Goal: Transaction & Acquisition: Purchase product/service

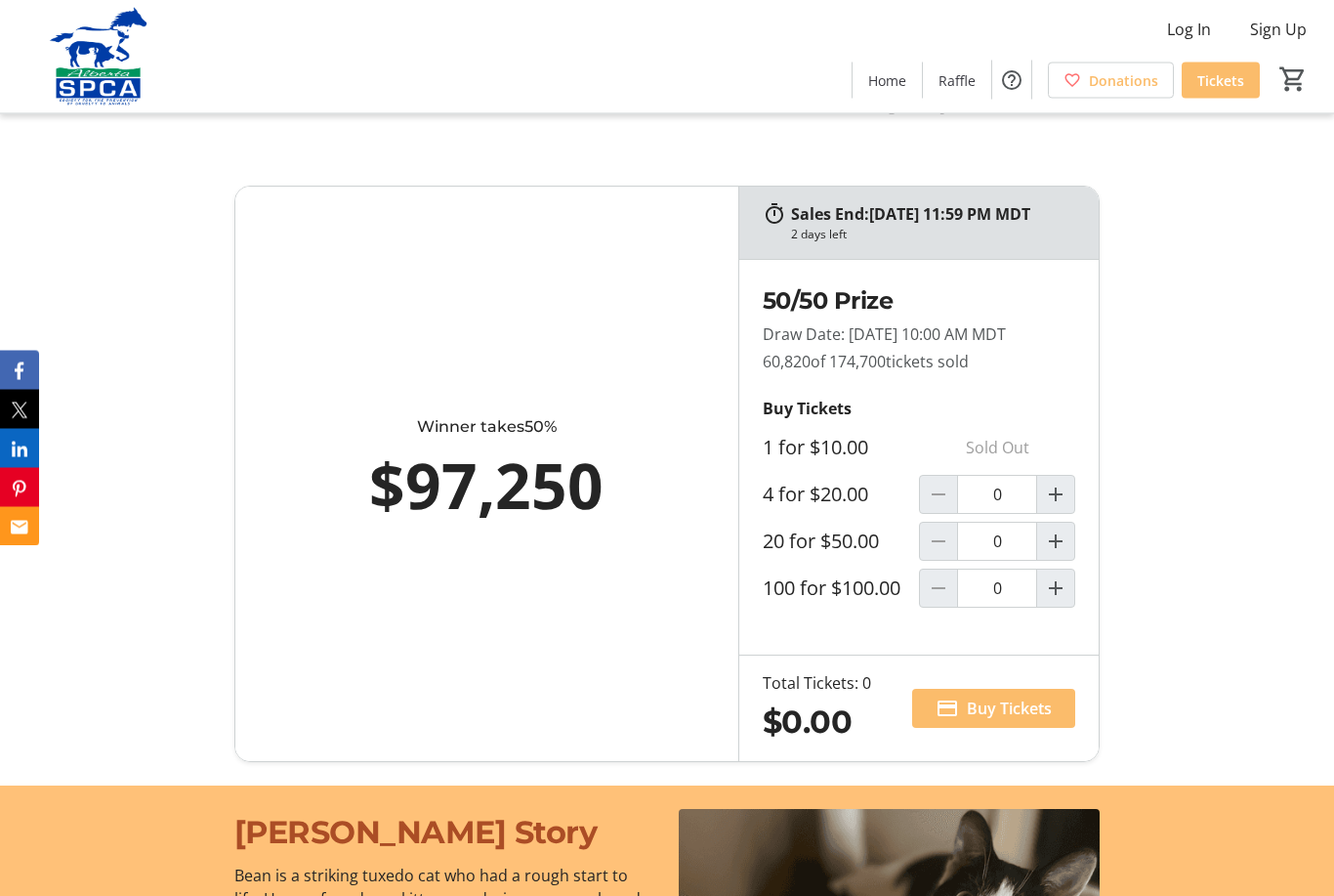
scroll to position [1241, 0]
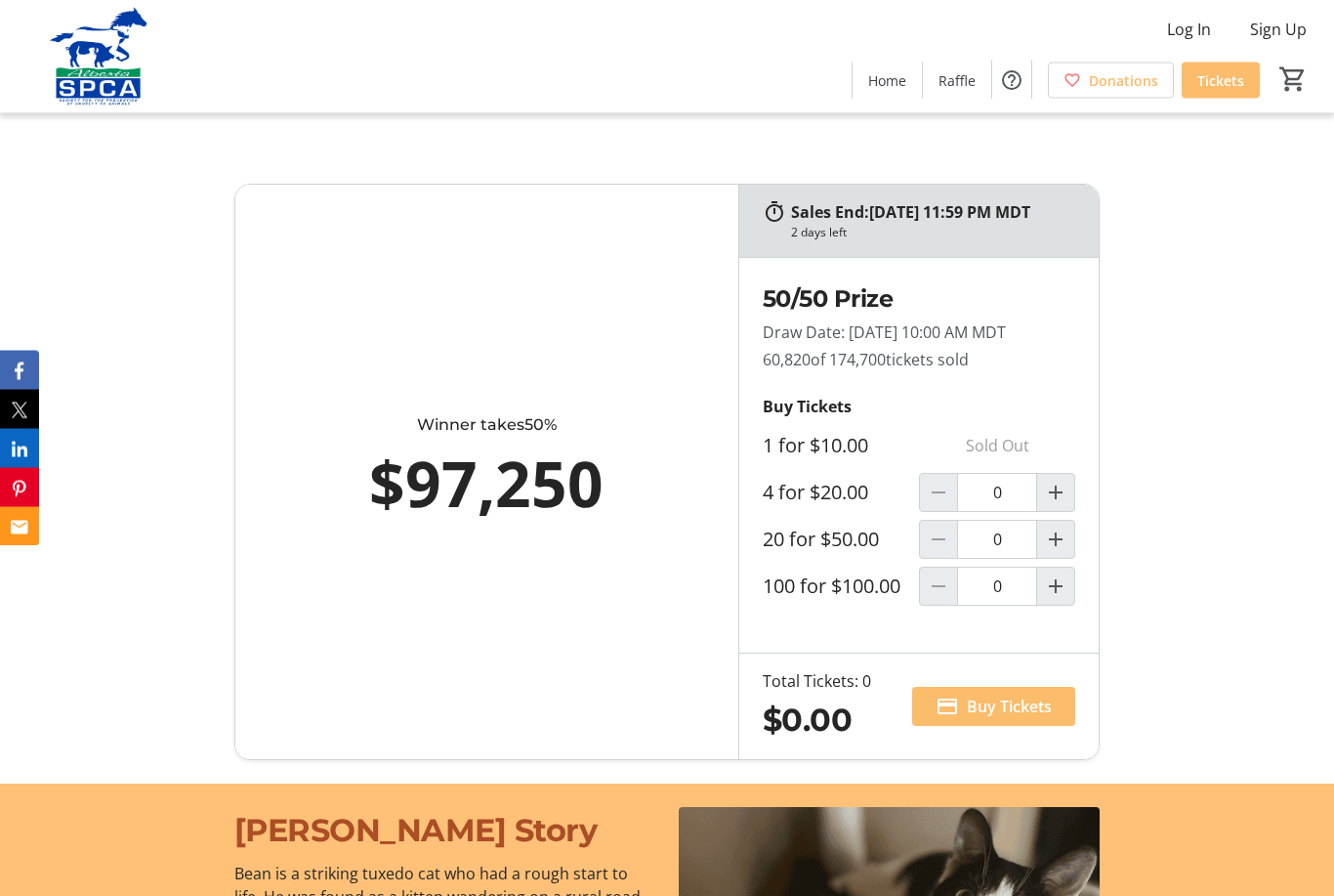
click at [1055, 505] on mat-icon "Increment by one" at bounding box center [1056, 493] width 24 height 24
type input "1"
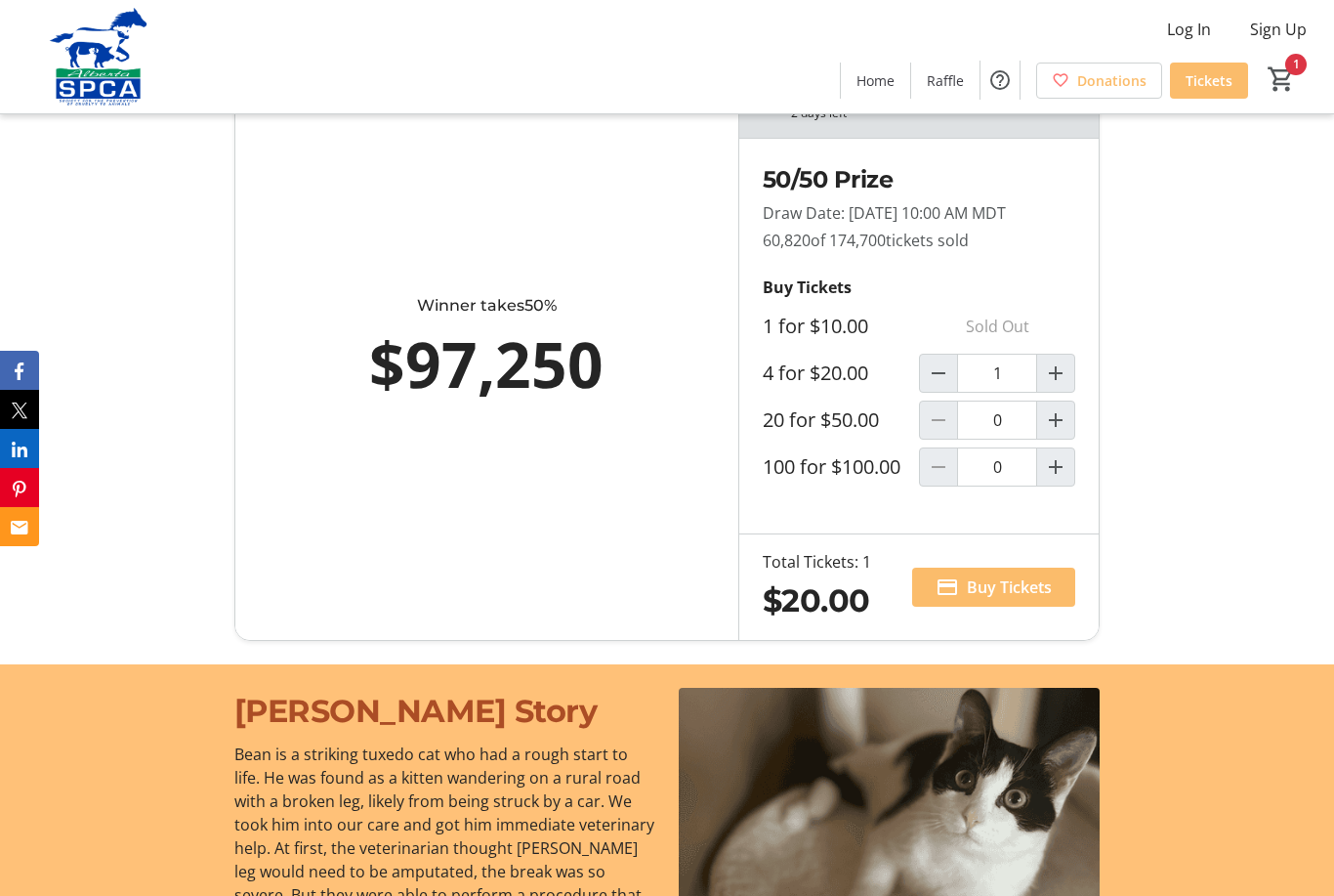
scroll to position [1399, 0]
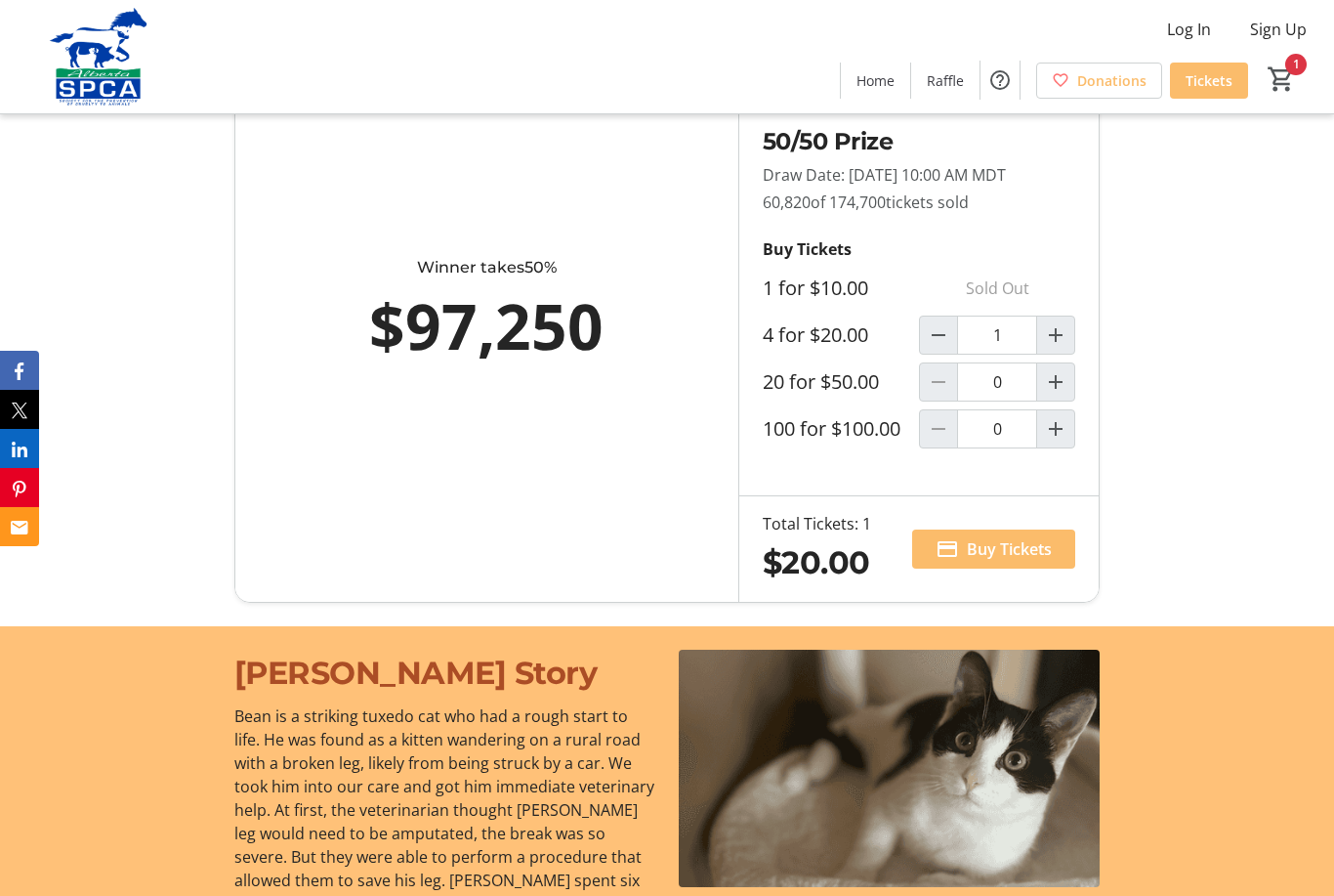
click at [982, 560] on span "Buy Tickets" at bounding box center [1009, 549] width 85 height 24
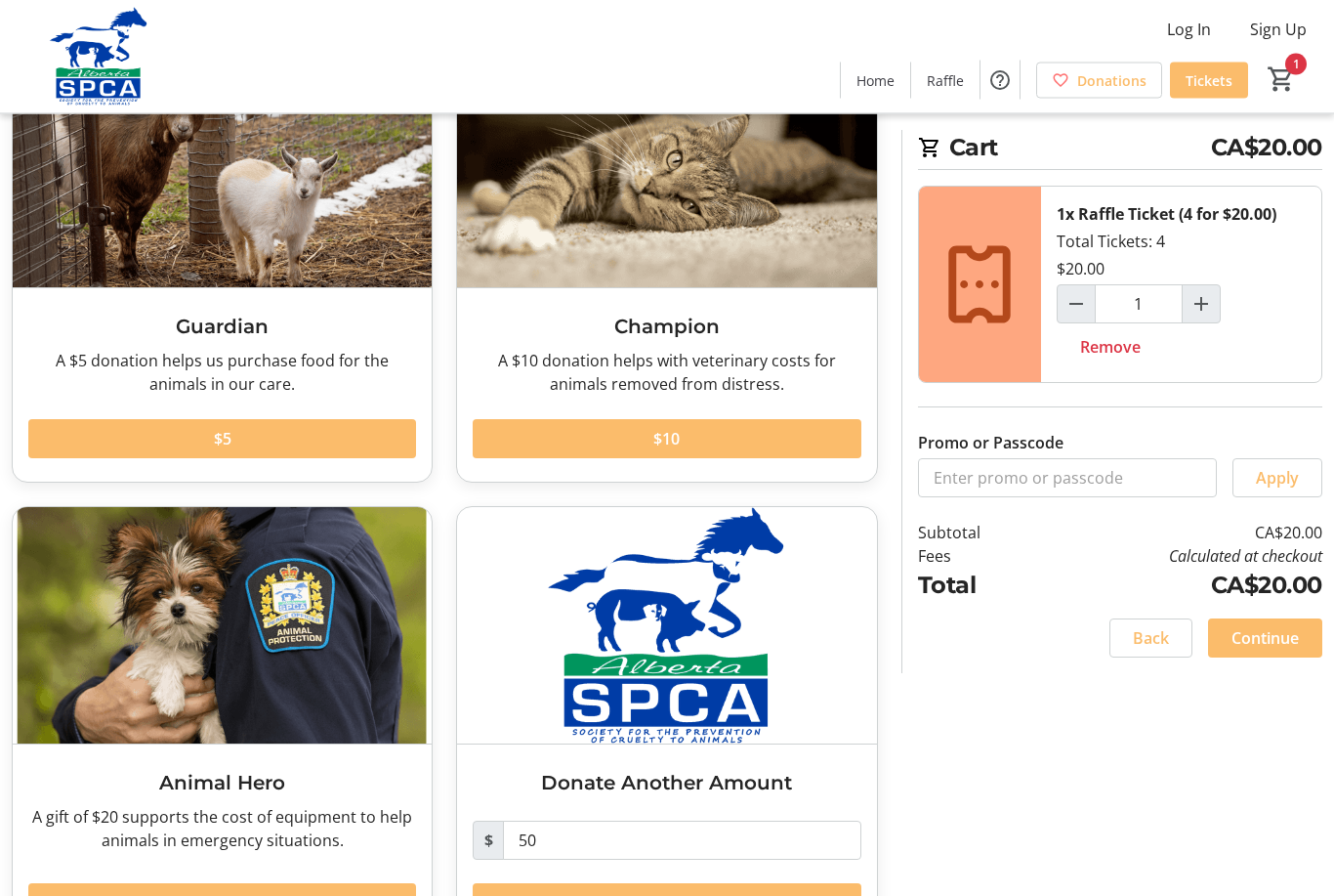
scroll to position [181, 0]
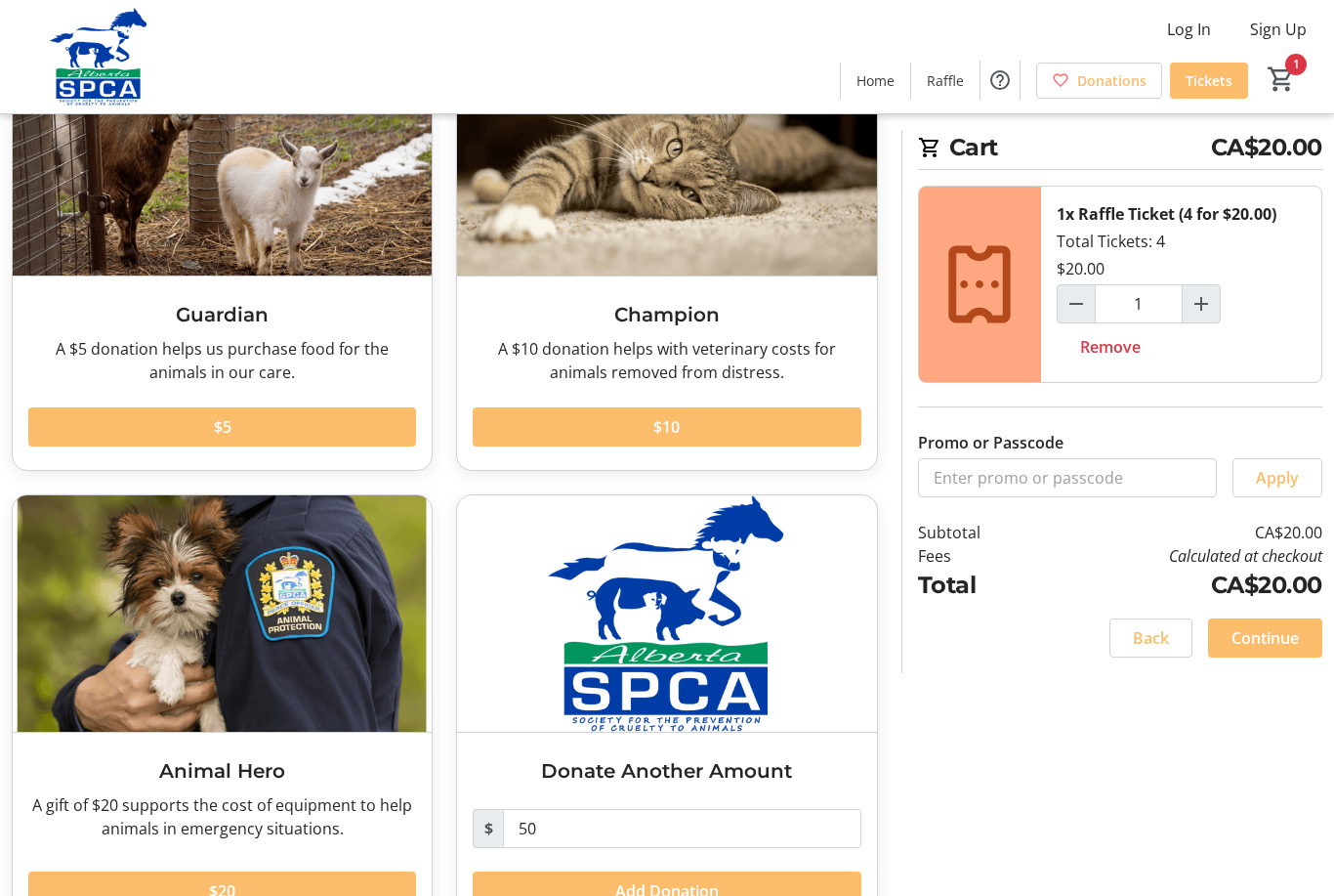
click at [1269, 627] on span "Continue" at bounding box center [1265, 637] width 67 height 24
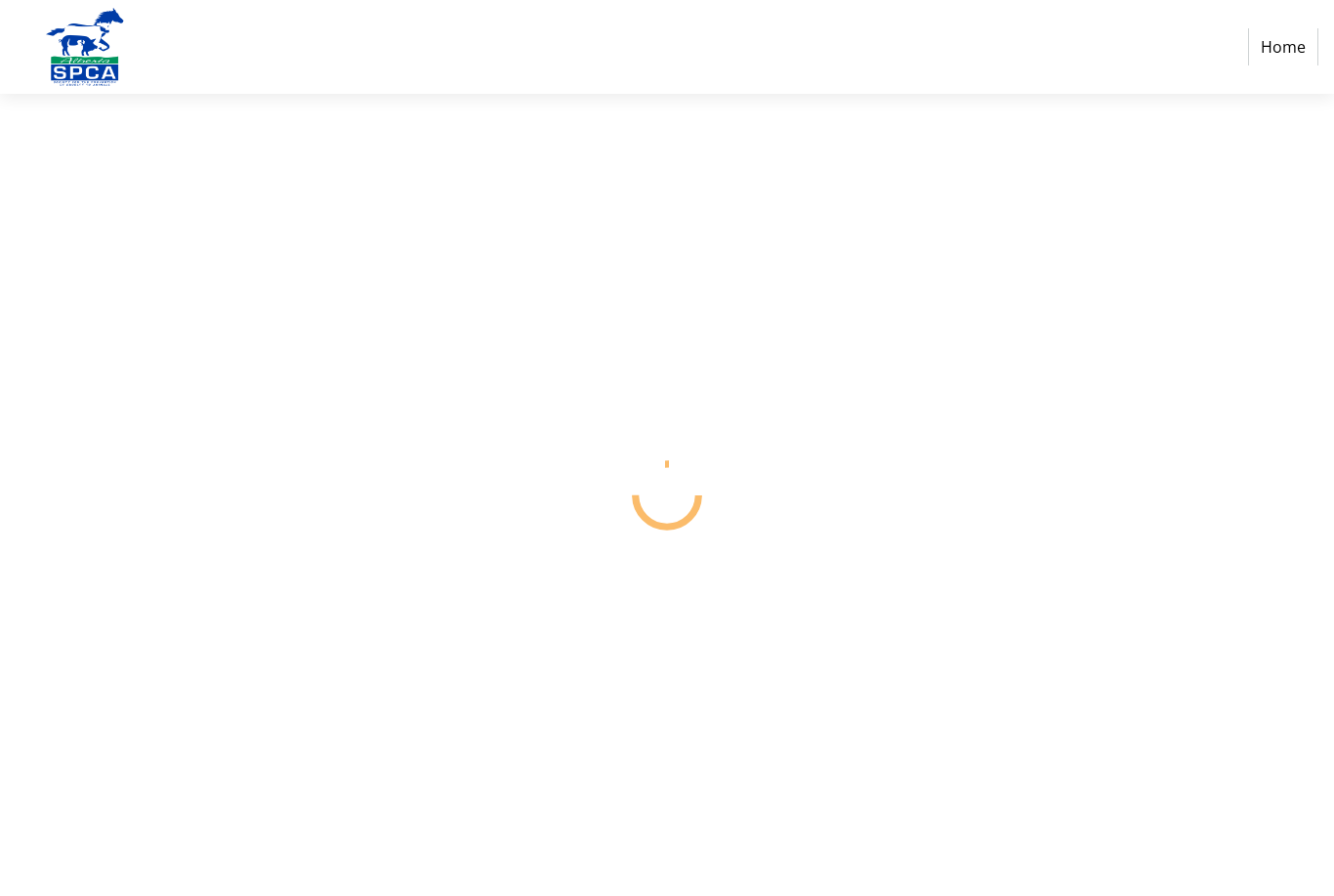
select select "CA"
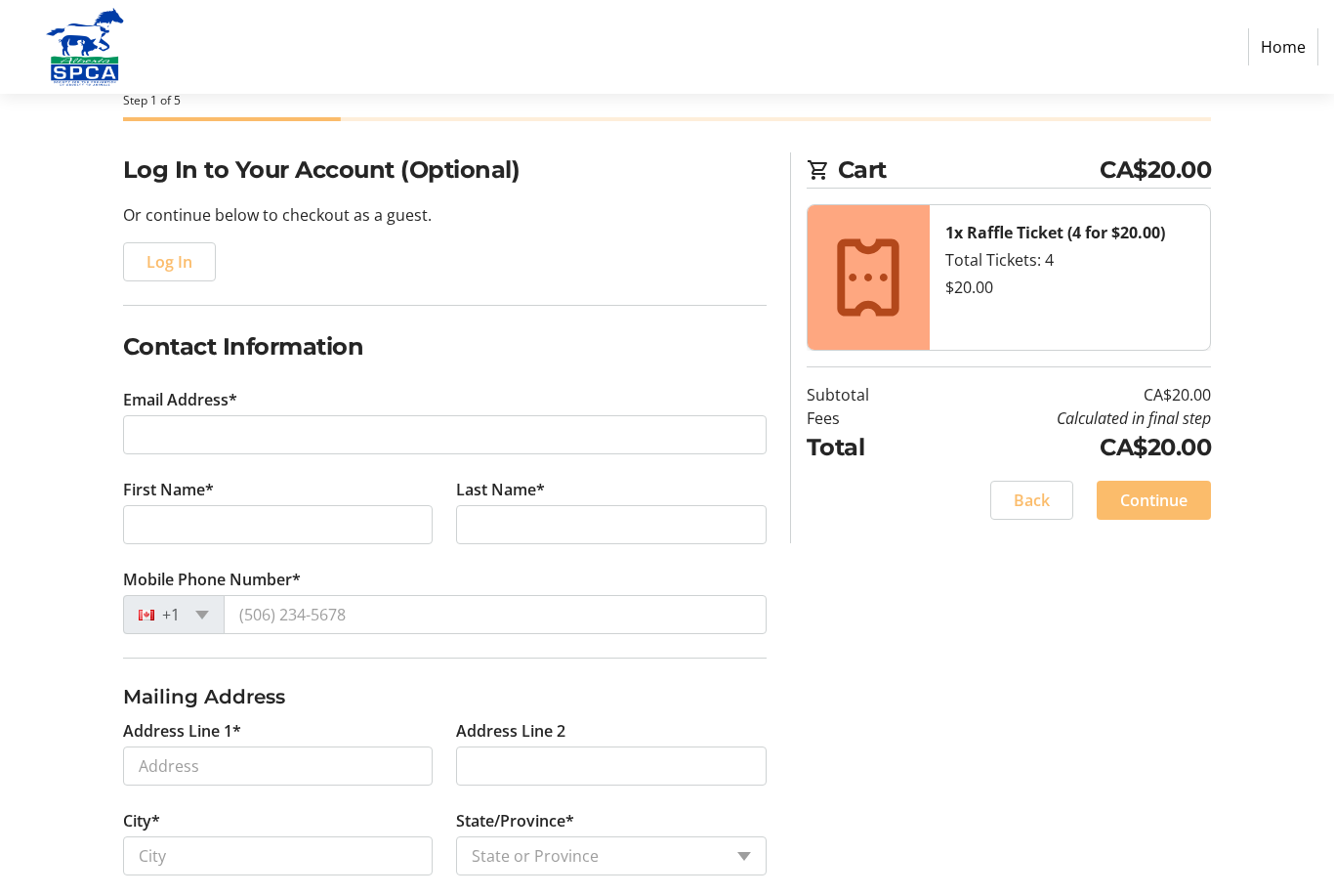
scroll to position [279, 0]
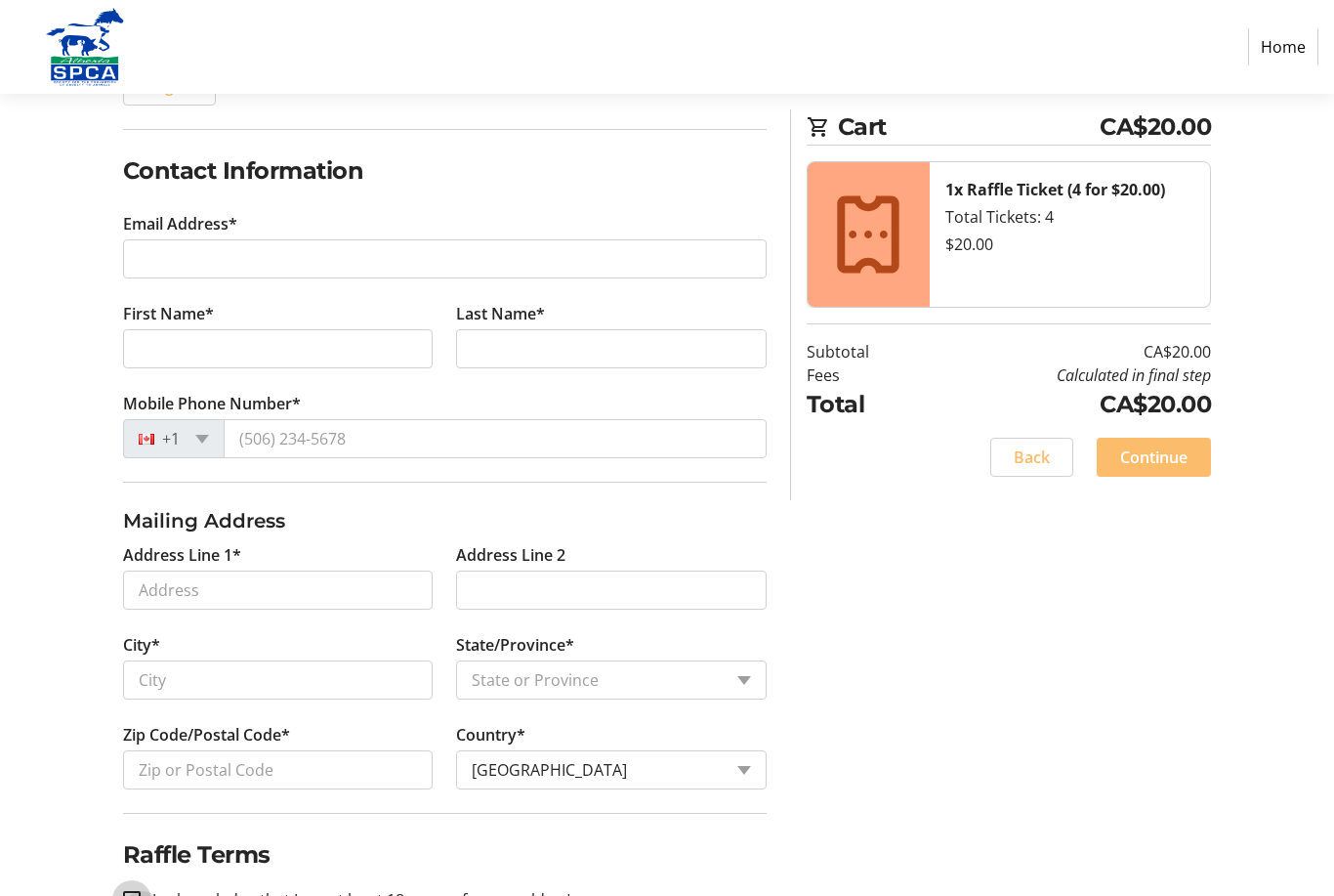
click at [132, 895] on input "I acknowledge that I am at least 18 years of age or older.*" at bounding box center [132, 900] width 18 height 18
checkbox input "true"
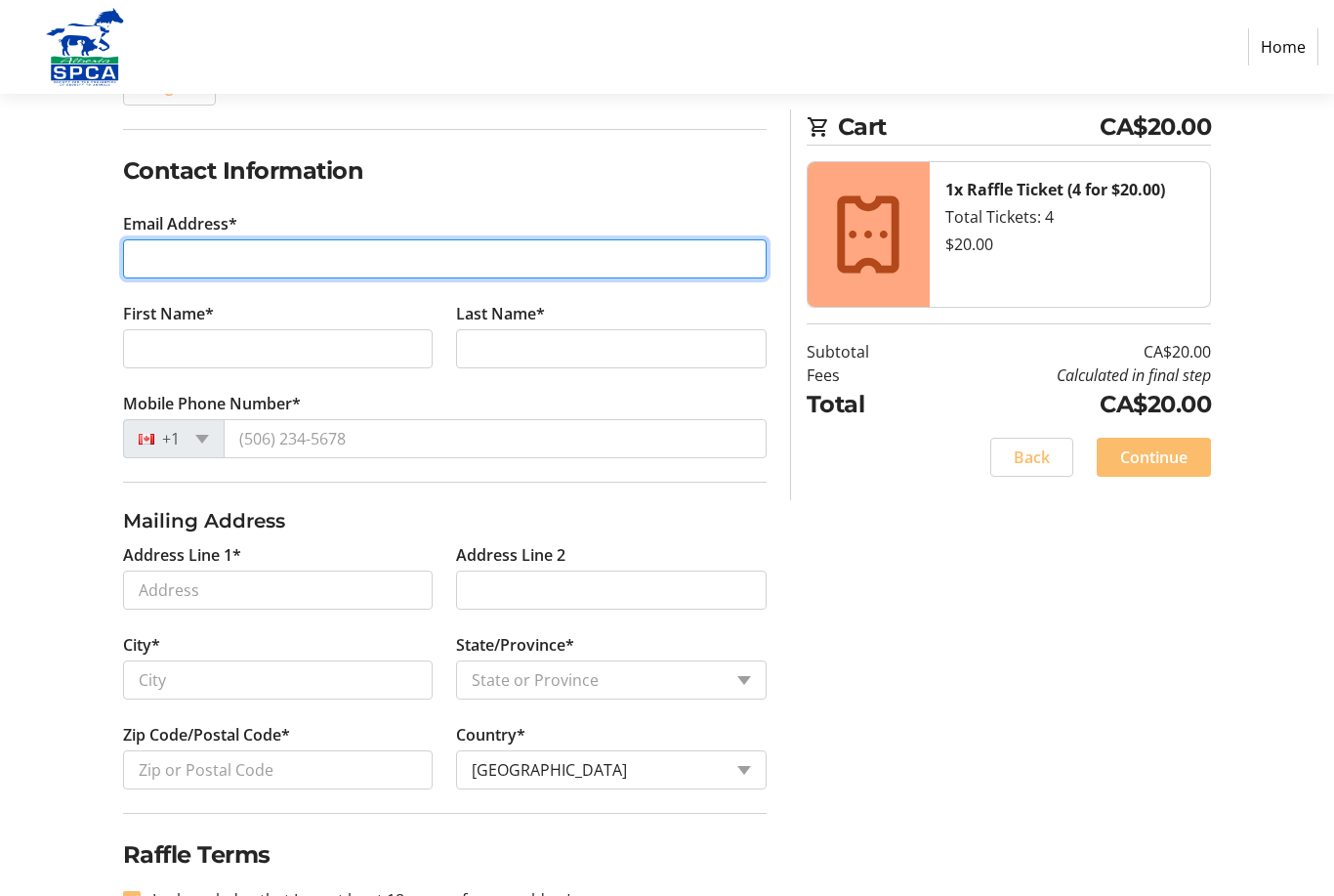
click at [164, 243] on input "Email Address*" at bounding box center [445, 259] width 643 height 39
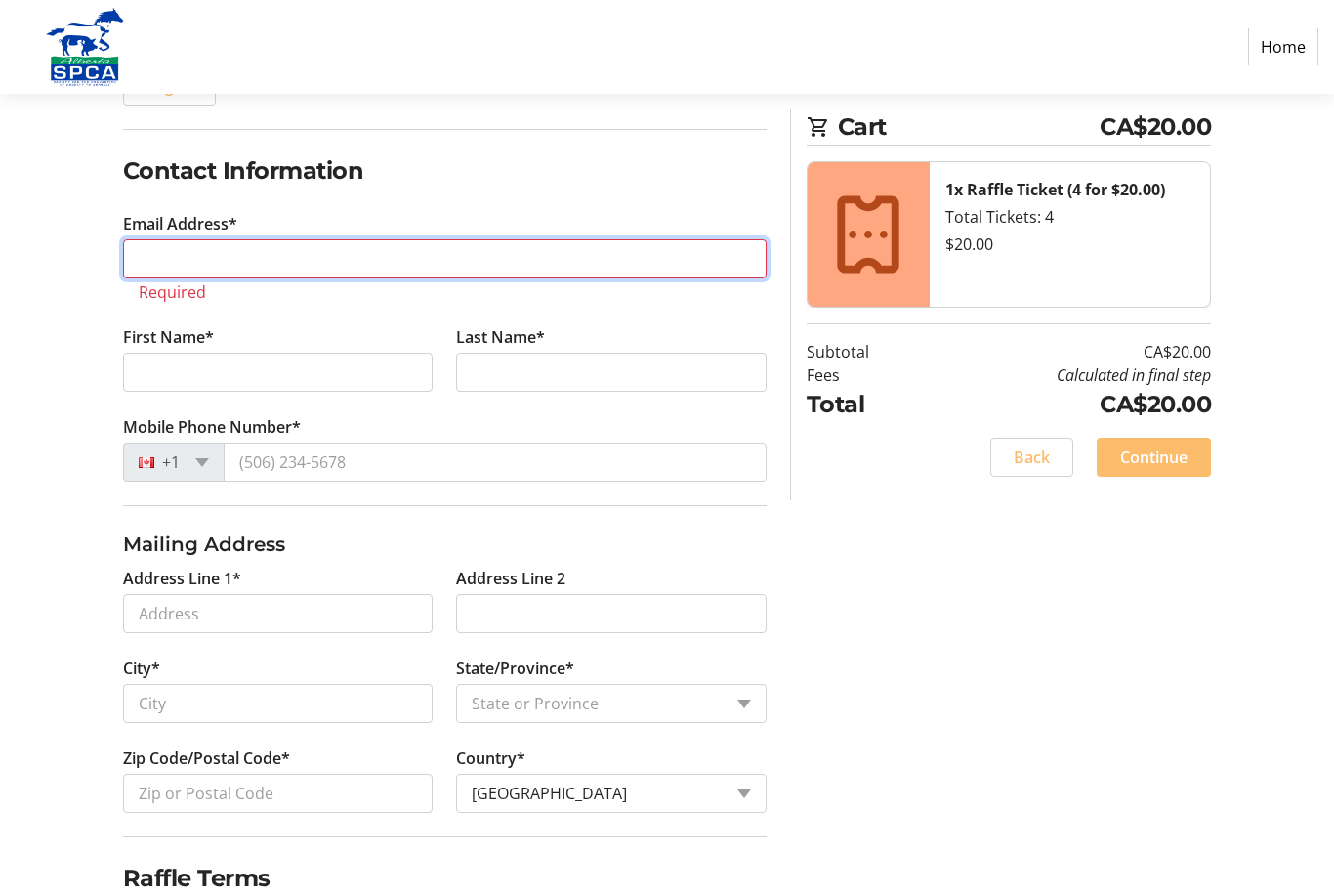
click at [157, 261] on input "Email Address*" at bounding box center [445, 259] width 643 height 39
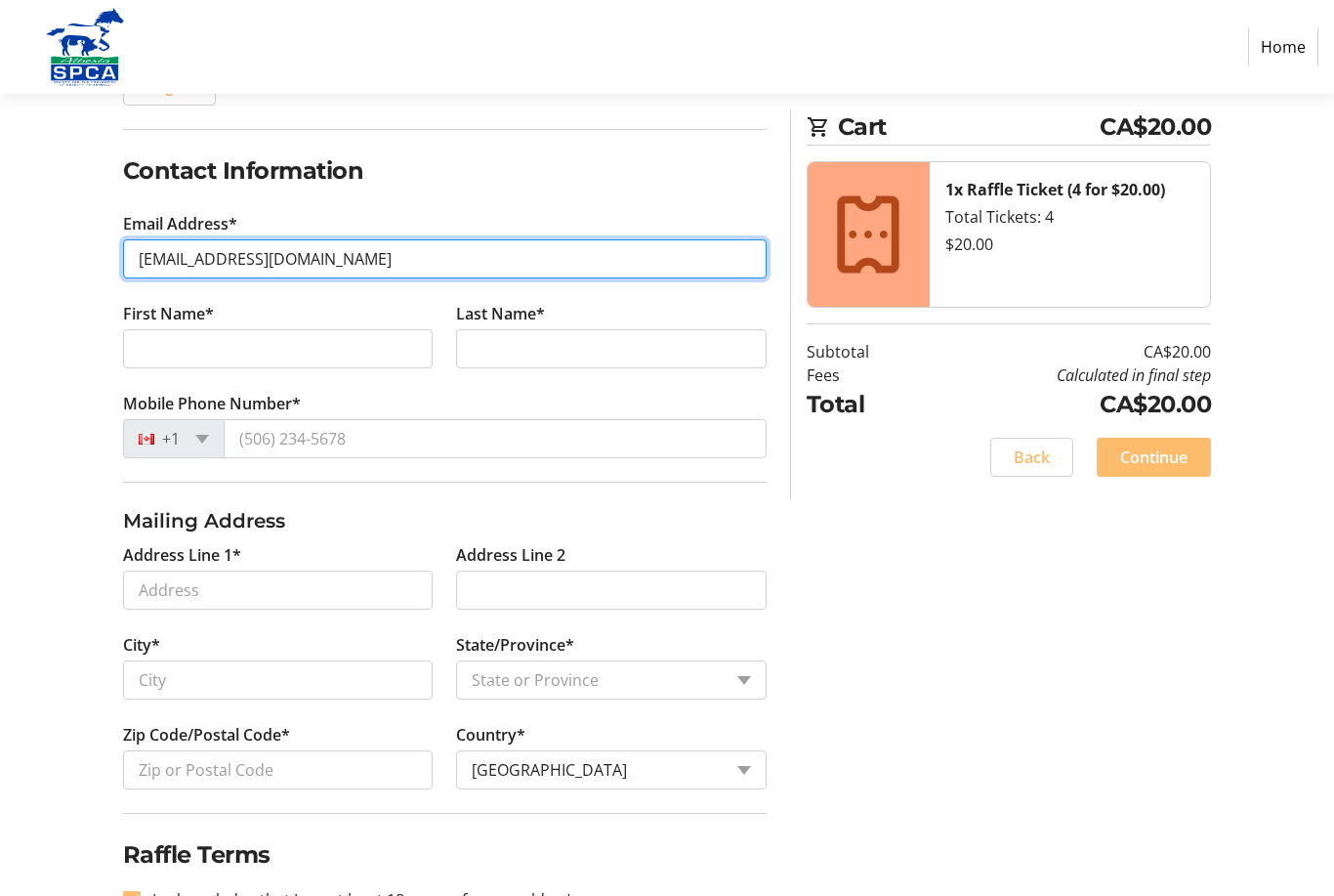
scroll to position [278, 0]
type input "[EMAIL_ADDRESS][DOMAIN_NAME]"
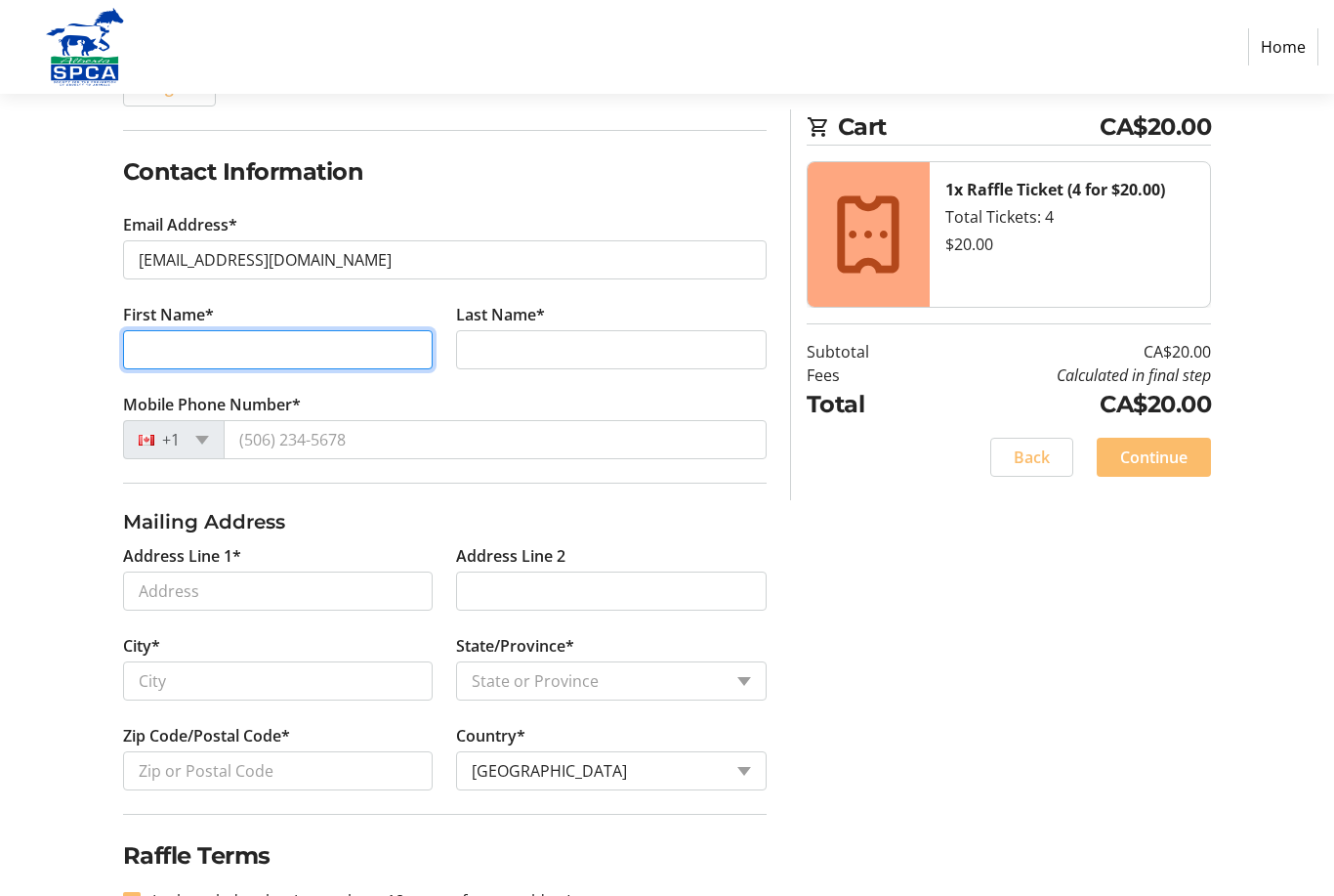
click at [148, 350] on input "First Name*" at bounding box center [278, 350] width 311 height 39
type input "[PERSON_NAME]"
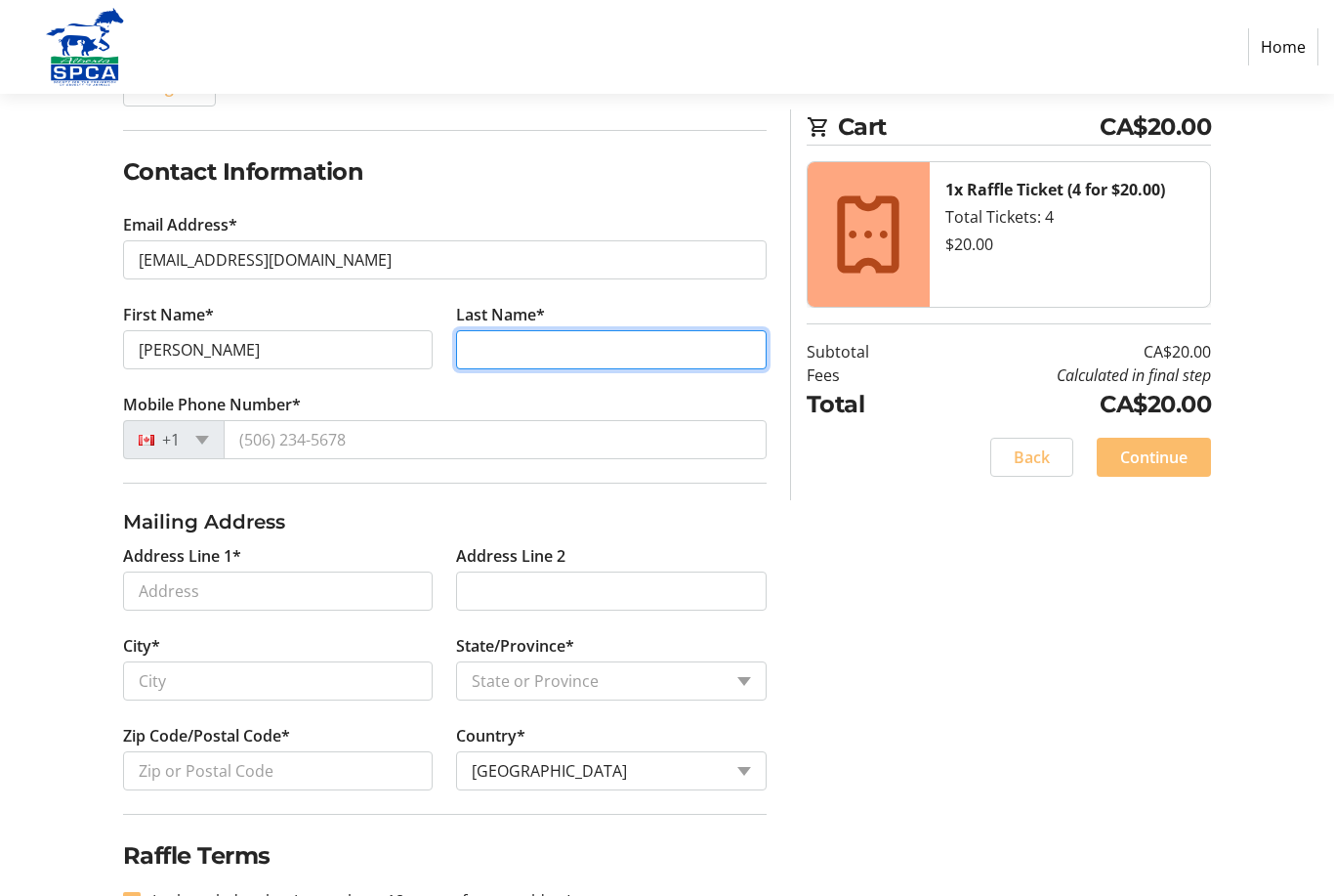
type input "[PERSON_NAME]"
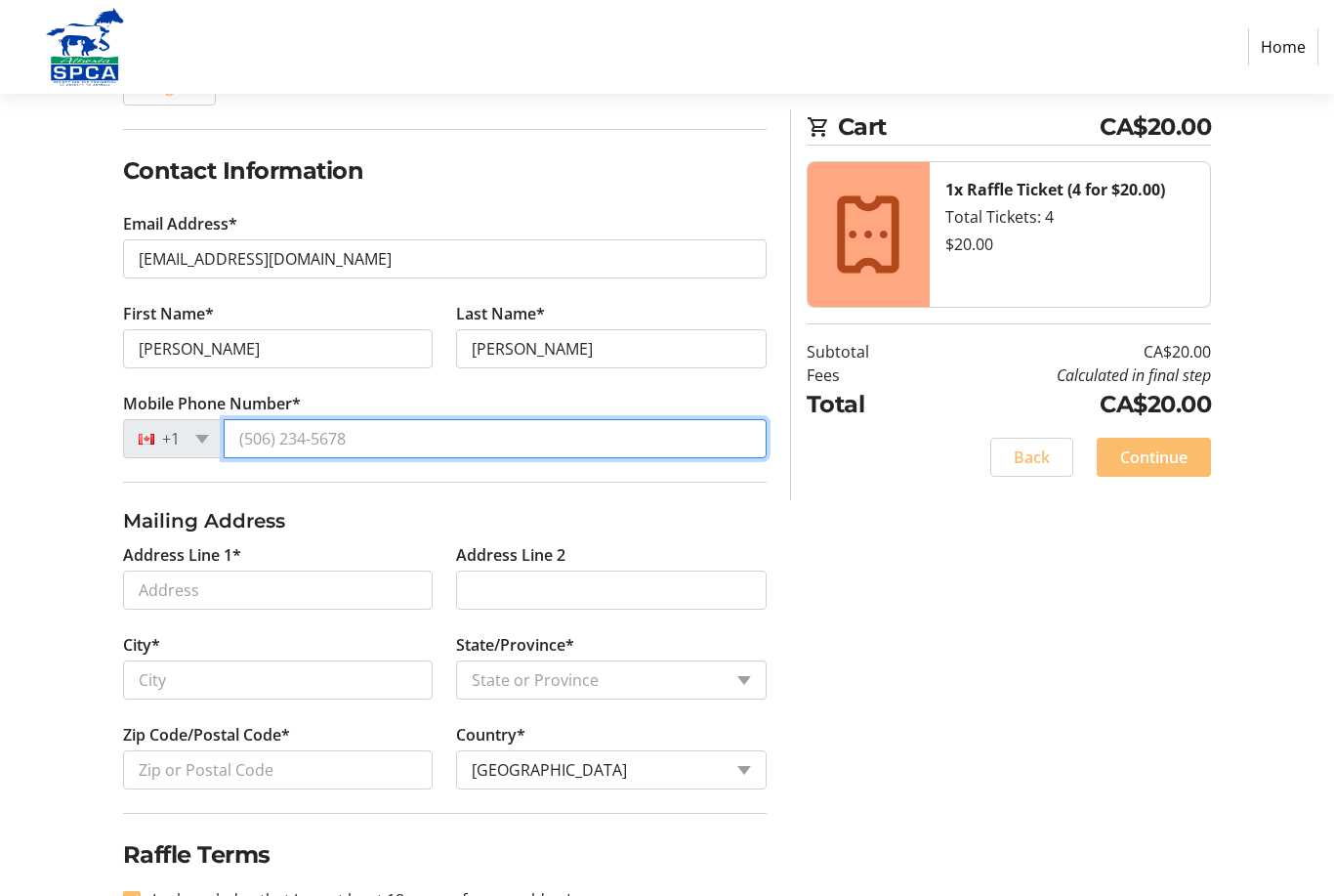
click at [254, 424] on input "Mobile Phone Number*" at bounding box center [495, 439] width 543 height 39
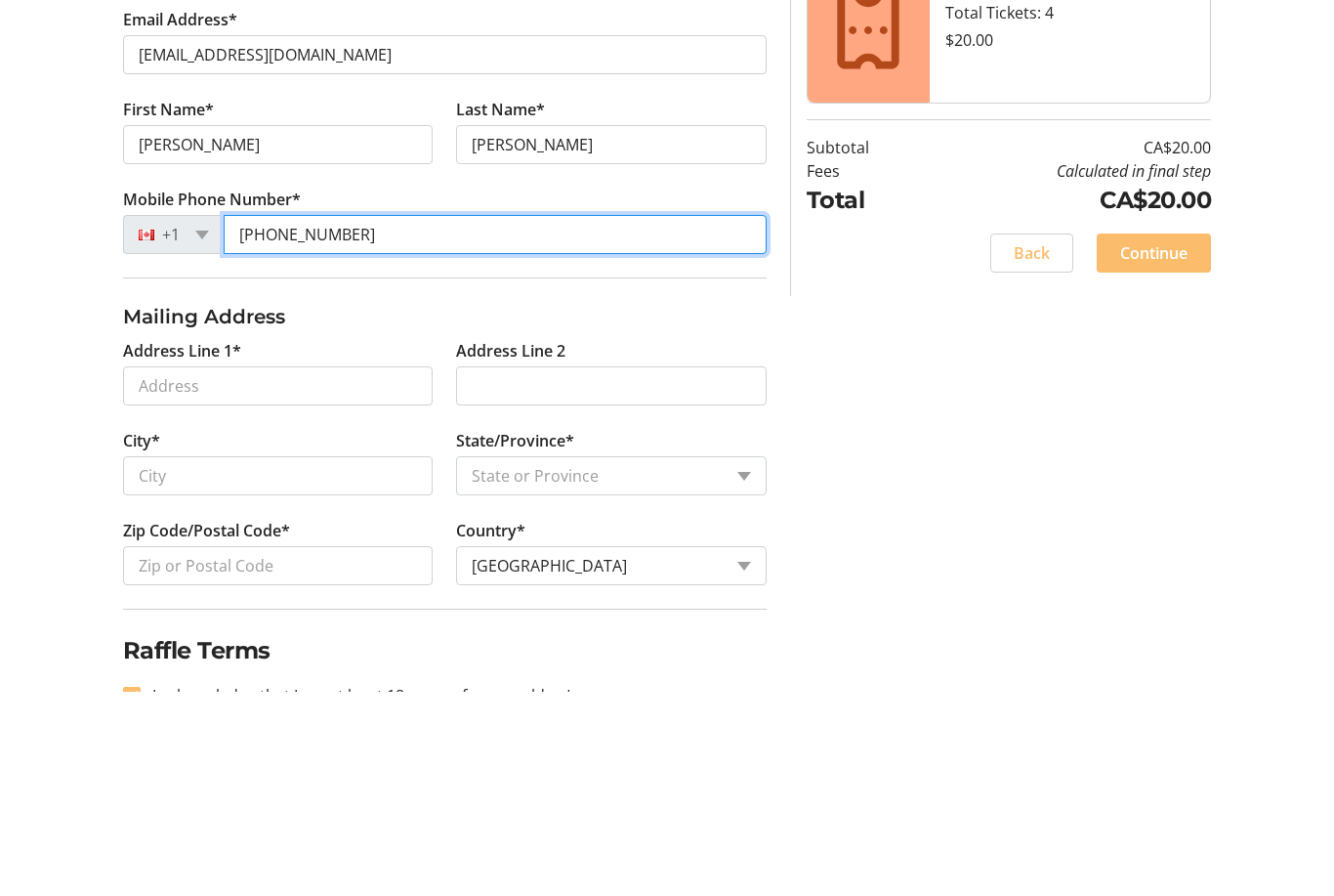
type input "[PHONE_NUMBER]"
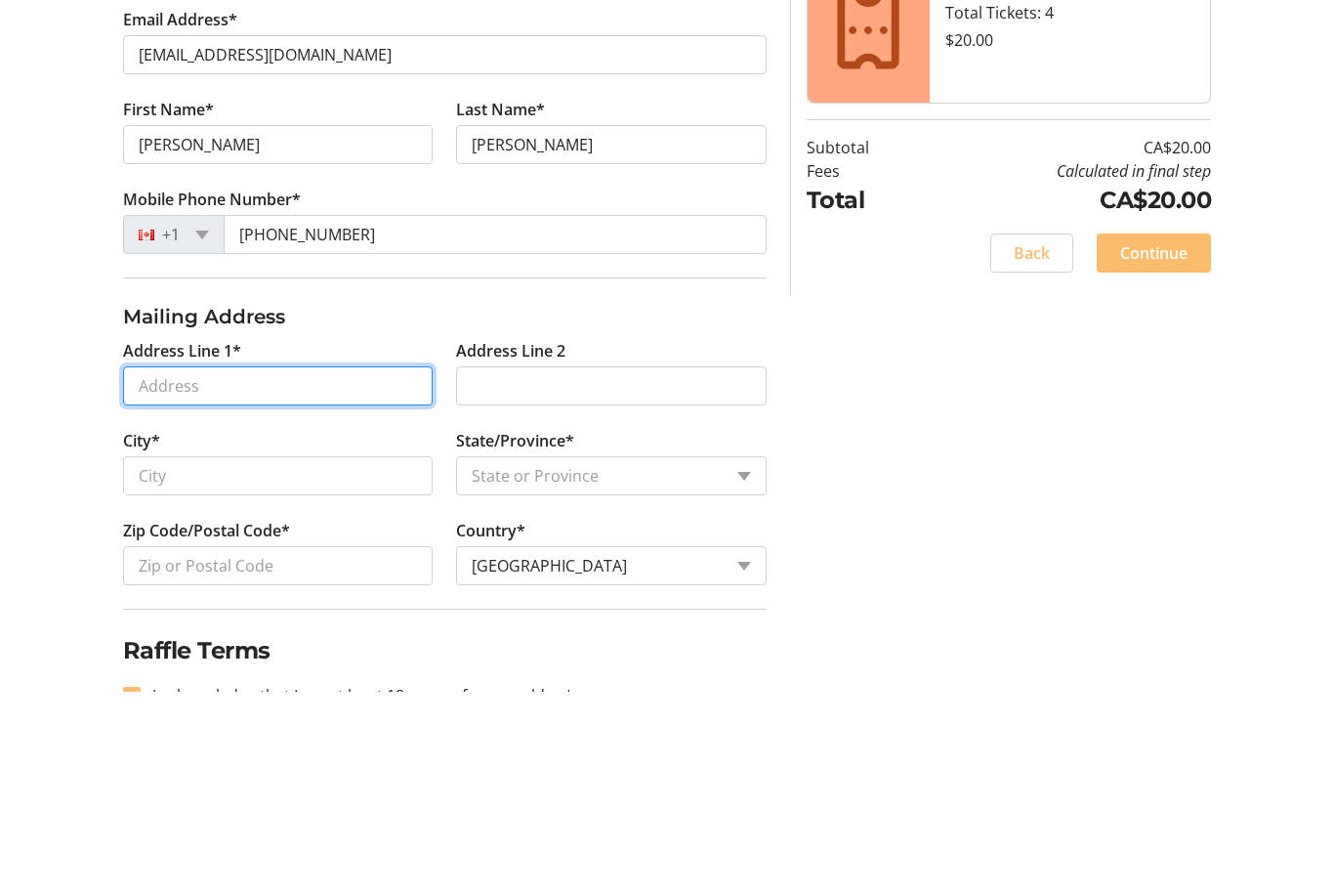
click at [200, 571] on input "Address Line 1*" at bounding box center [278, 591] width 311 height 39
type input "[STREET_ADDRESS]"
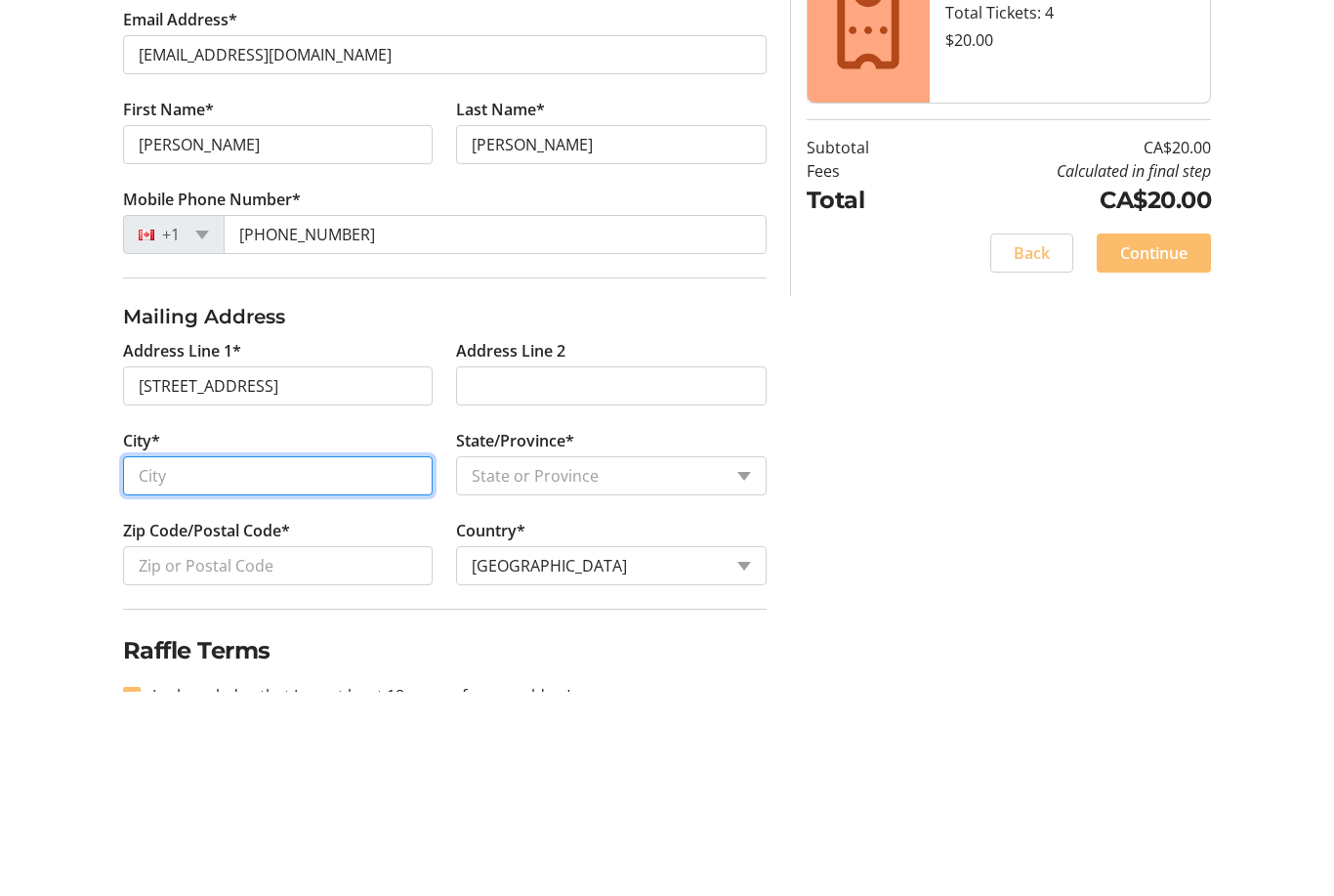
type input "St. [PERSON_NAME]"
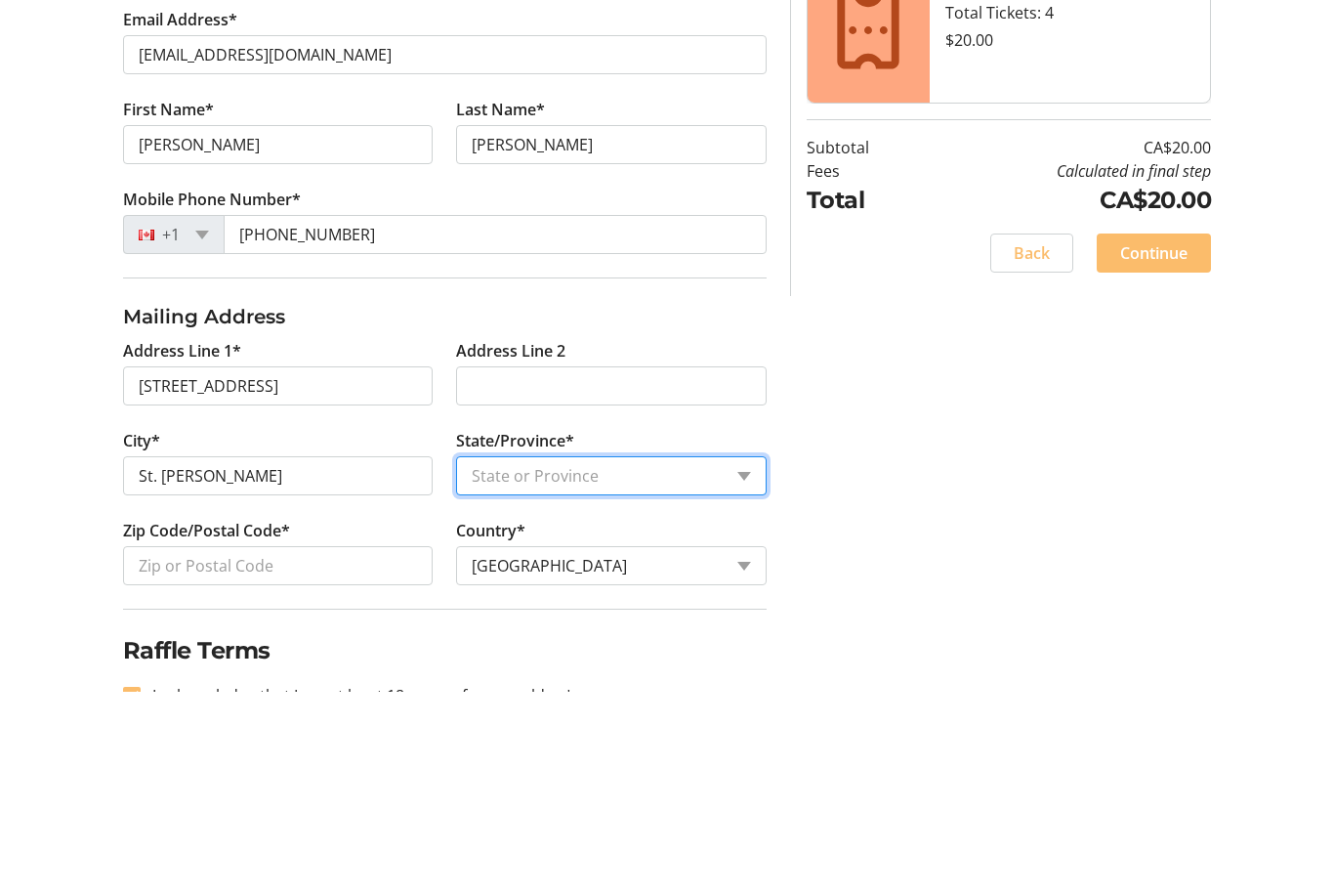
select select "AB"
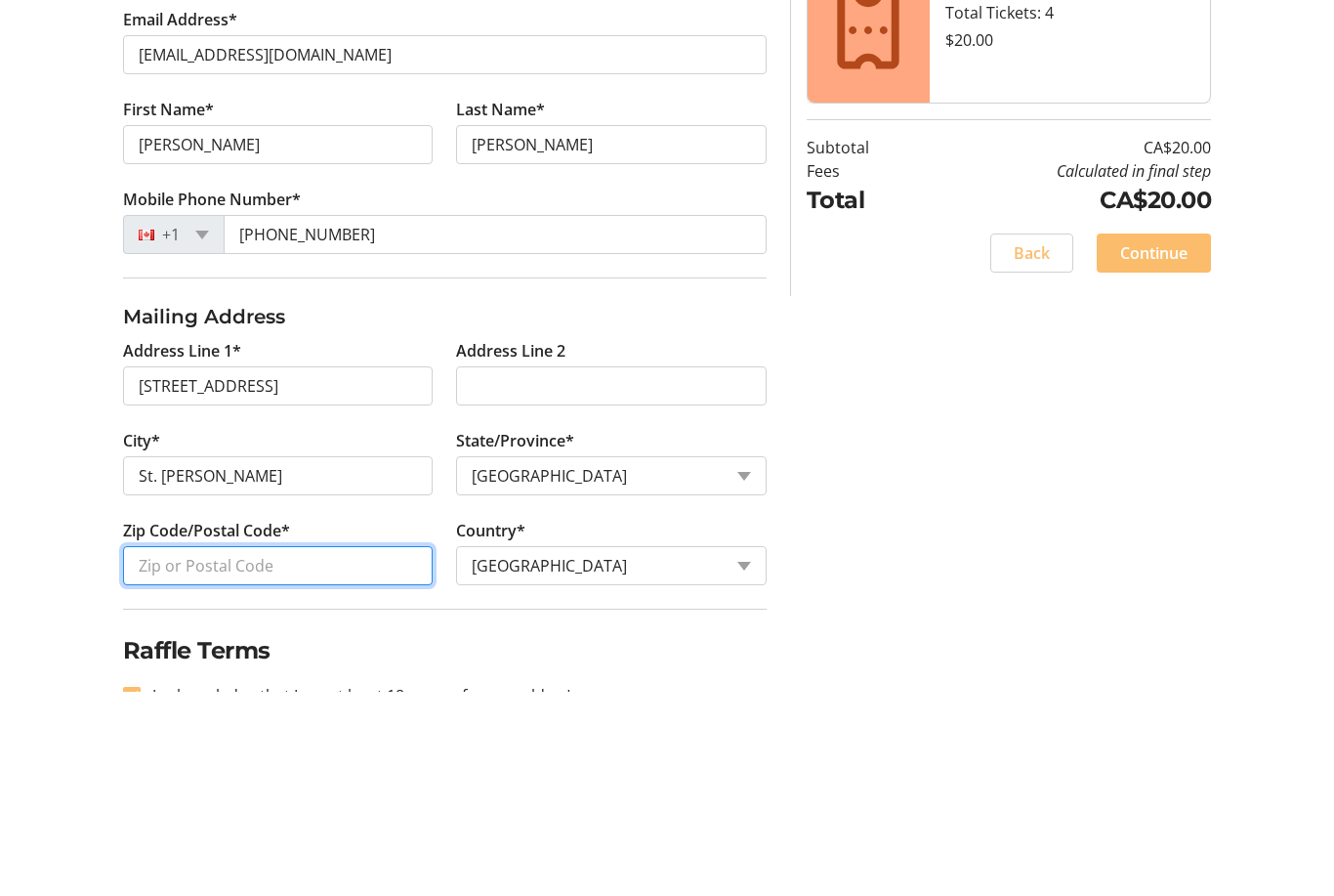
type input "T8N 5S1"
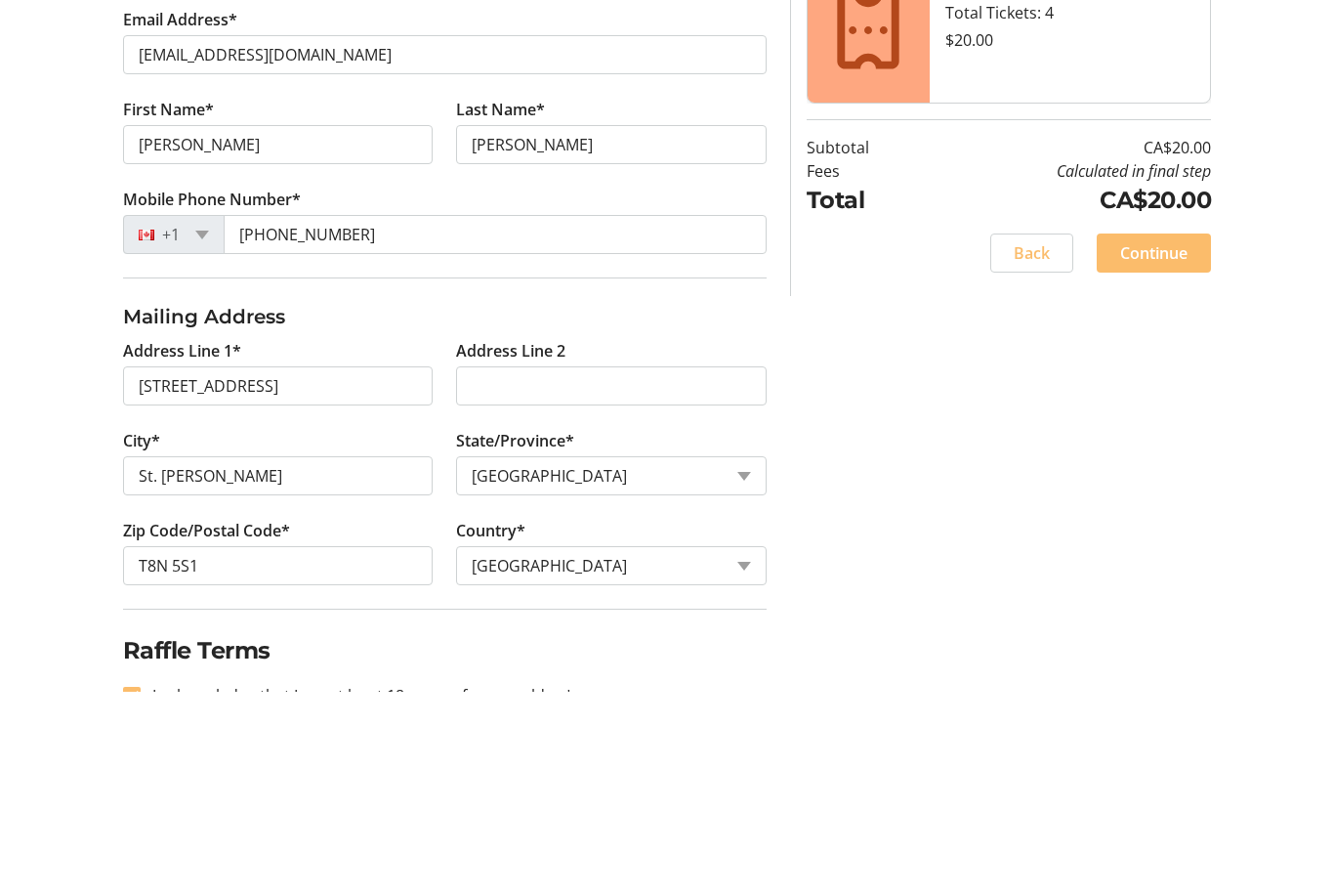
scroll to position [279, 0]
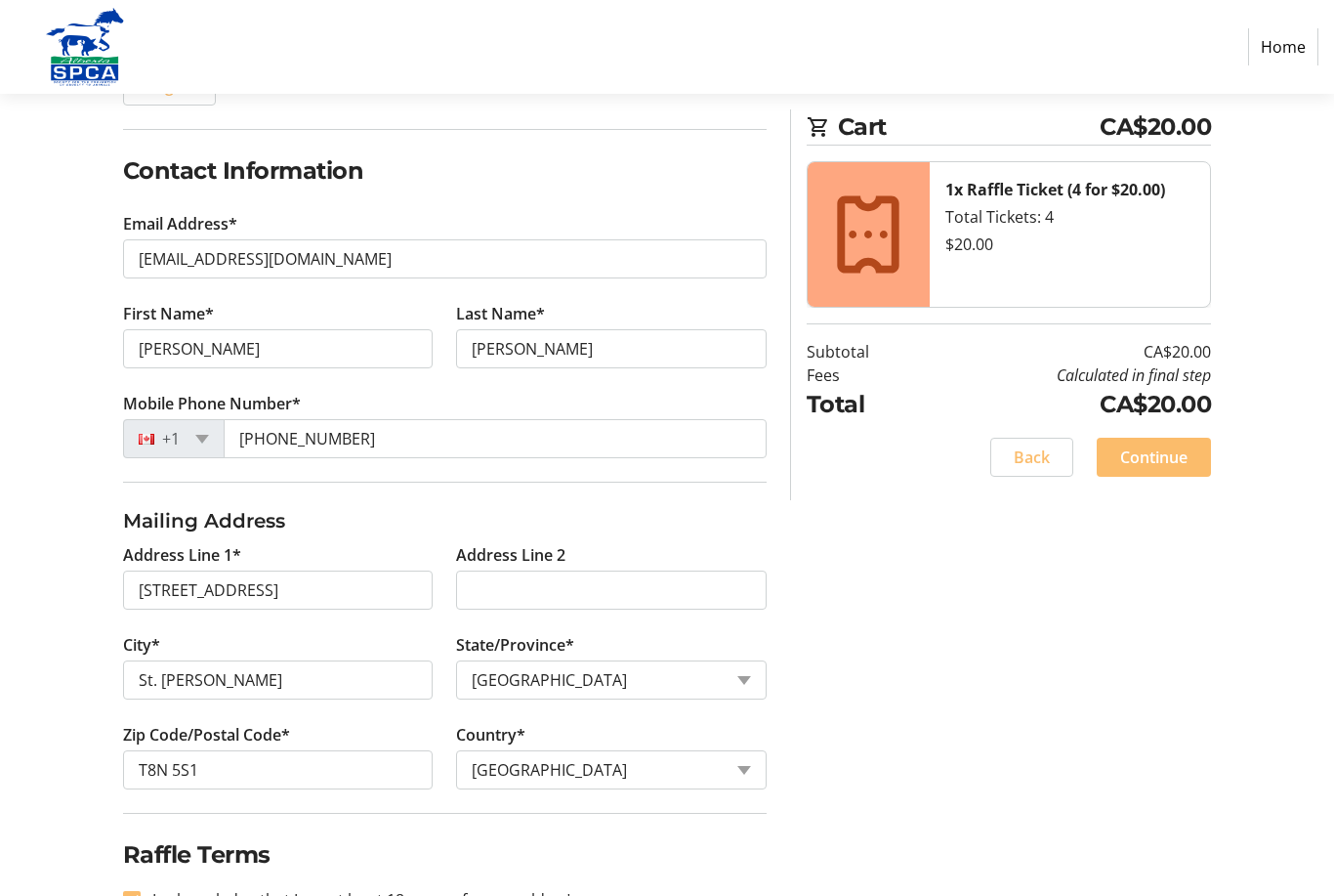
click at [1177, 454] on span "Continue" at bounding box center [1153, 457] width 67 height 24
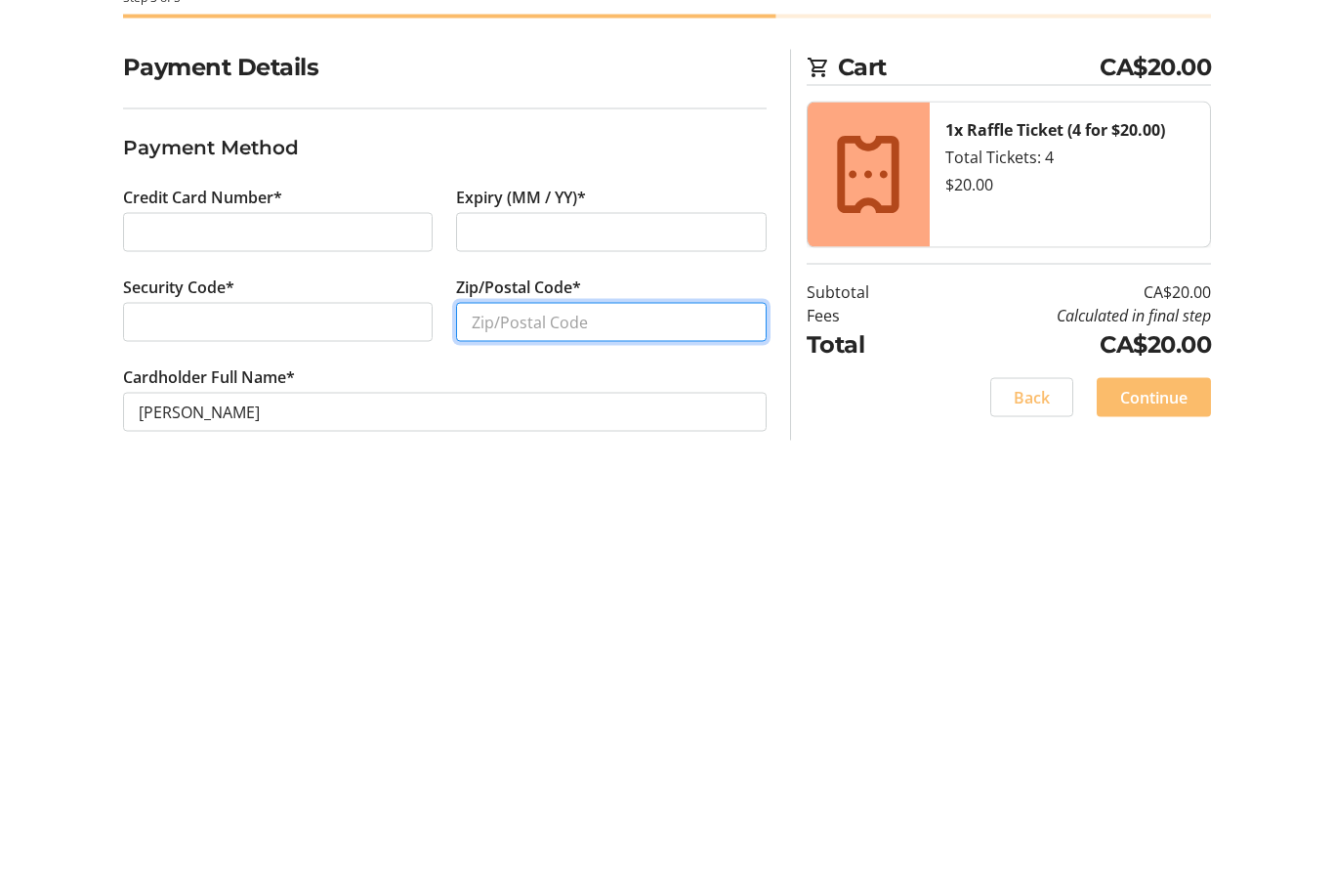
click at [480, 509] on input "Zip/Postal Code*" at bounding box center [611, 529] width 311 height 39
type input "T8N 5S1"
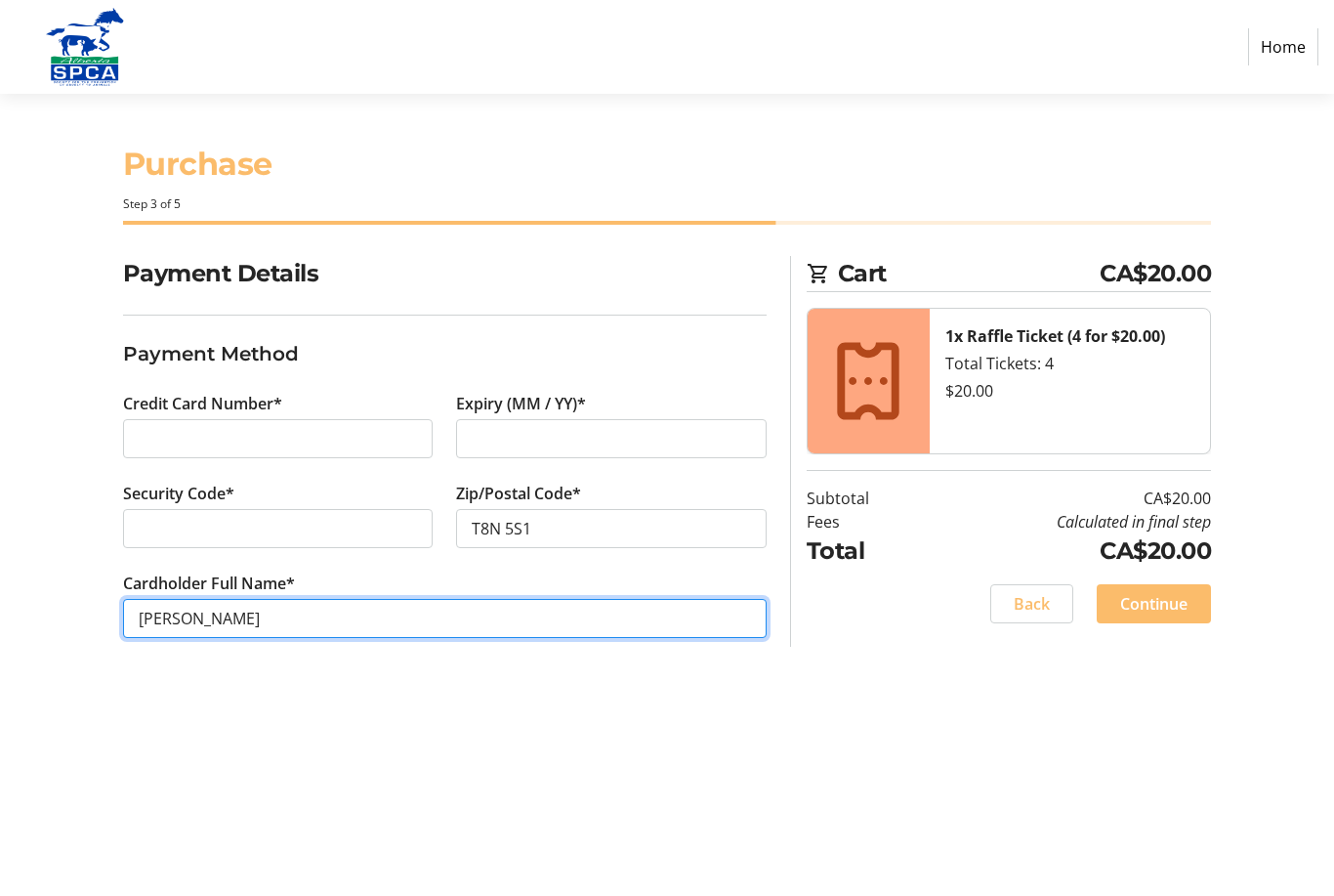
type input "[PERSON_NAME]"
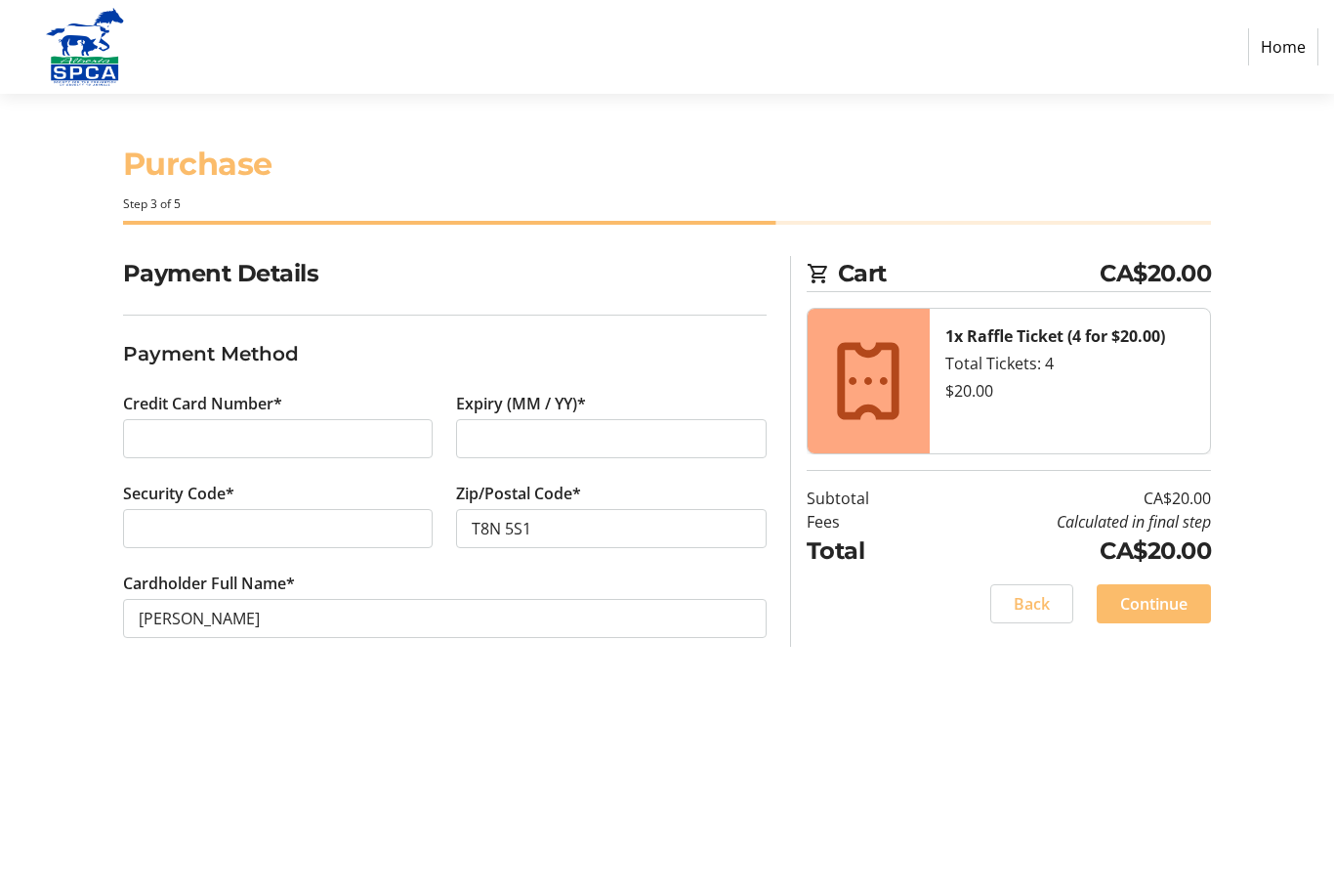
click at [1170, 604] on span "Continue" at bounding box center [1153, 604] width 67 height 24
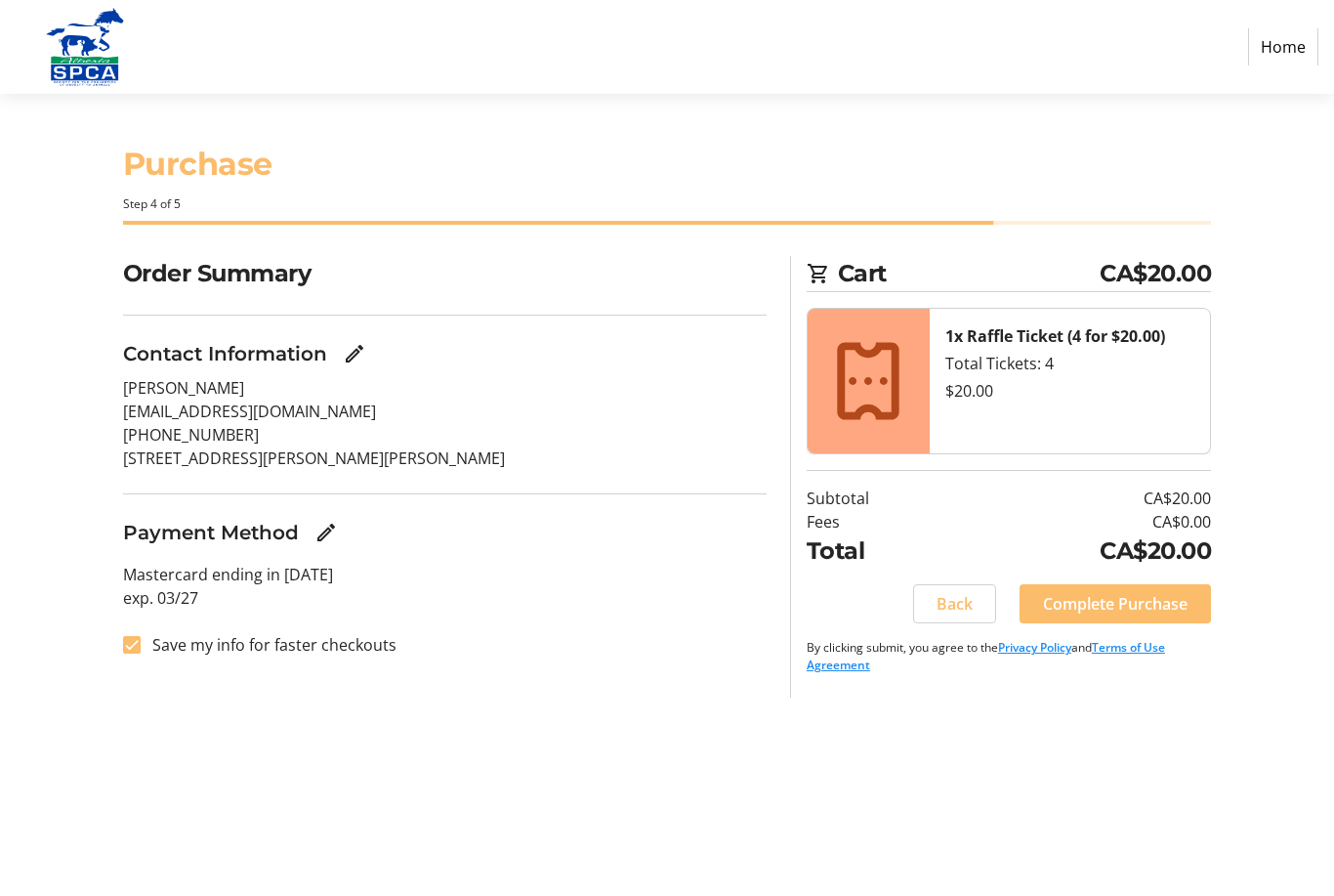
click at [1136, 604] on span "Complete Purchase" at bounding box center [1115, 604] width 144 height 24
